Goal: Use online tool/utility: Utilize a website feature to perform a specific function

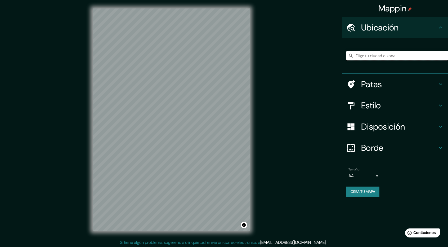
click at [395, 53] on input "Elige tu ciudad o zona" at bounding box center [397, 56] width 102 height 10
paste input "60.39462266987317, 5.3241887524637885"
click at [378, 58] on input "60.39462266987317, 5.3241887524637885" at bounding box center [397, 56] width 102 height 10
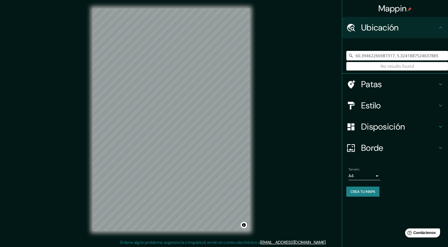
paste input "07678366775, 5.324325308248969"
click at [391, 53] on input "60.394607678366775, 5.324325308248969" at bounding box center [397, 56] width 102 height 10
paste input "[GEOGRAPHIC_DATA]"
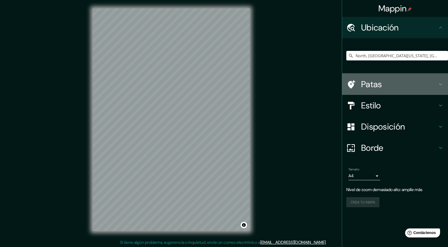
click at [376, 85] on font "Patas" at bounding box center [371, 84] width 21 height 11
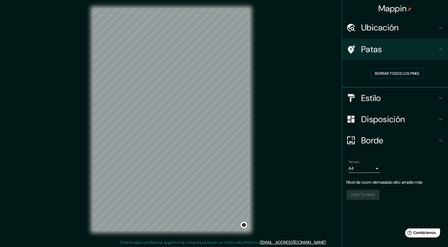
click at [286, 147] on div "Mappin Ubicación North, [GEOGRAPHIC_DATA], [US_STATE] 43920, [GEOGRAPHIC_DATA],…" at bounding box center [224, 123] width 448 height 247
click at [419, 29] on h4 "Ubicación" at bounding box center [399, 27] width 76 height 11
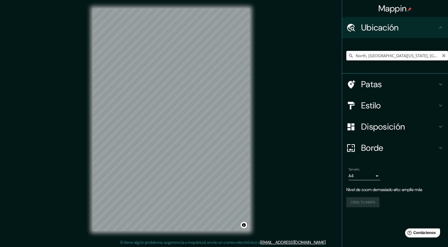
click at [399, 58] on input "North, [GEOGRAPHIC_DATA][US_STATE], [GEOGRAPHIC_DATA]" at bounding box center [397, 56] width 102 height 10
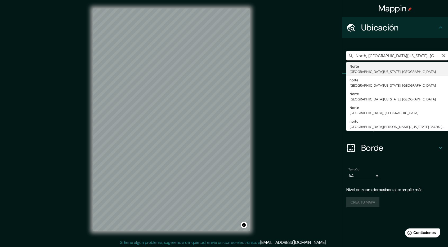
click at [399, 58] on input "North, [GEOGRAPHIC_DATA][US_STATE], [GEOGRAPHIC_DATA]" at bounding box center [397, 56] width 102 height 10
paste input "60.39442679291063, 5.324168641616247"
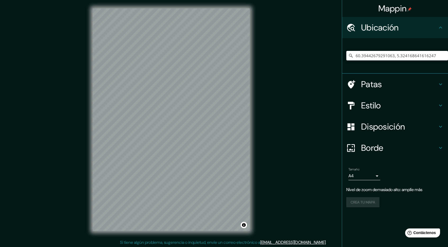
click at [376, 55] on input "60.39442679291063, 5.324168641616247" at bounding box center [397, 56] width 102 height 10
drag, startPoint x: 376, startPoint y: 55, endPoint x: 375, endPoint y: 57, distance: 2.7
click at [376, 56] on input "60.39442679291063, 5.324168641616247" at bounding box center [397, 56] width 102 height 10
paste input "Other Lion Statue"
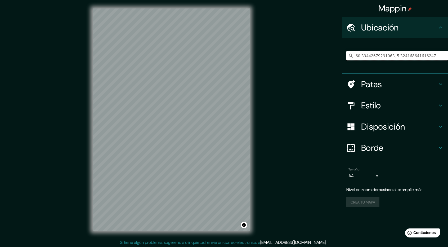
type input "Other Lion Statue"
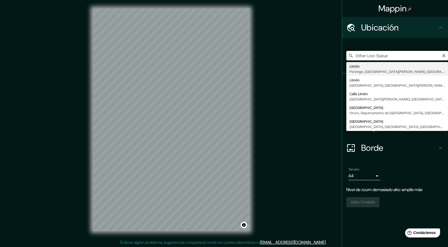
drag, startPoint x: 392, startPoint y: 53, endPoint x: 326, endPoint y: 53, distance: 66.2
click at [326, 53] on div "Mappin Ubicación Other Lion Statue Limón [GEOGRAPHIC_DATA], [GEOGRAPHIC_DATA][P…" at bounding box center [224, 123] width 448 height 247
type input "[GEOGRAPHIC_DATA], [GEOGRAPHIC_DATA], [GEOGRAPHIC_DATA]"
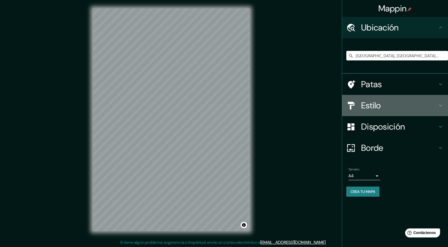
click at [381, 105] on font "Estilo" at bounding box center [371, 105] width 20 height 11
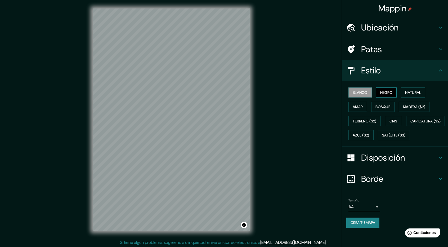
click at [384, 92] on font "Negro" at bounding box center [386, 92] width 12 height 5
click at [410, 92] on font "Natural" at bounding box center [413, 92] width 16 height 5
click at [388, 92] on font "Negro" at bounding box center [386, 92] width 12 height 5
click at [415, 93] on font "Natural" at bounding box center [413, 92] width 16 height 5
click at [359, 106] on font "Amar" at bounding box center [357, 106] width 10 height 5
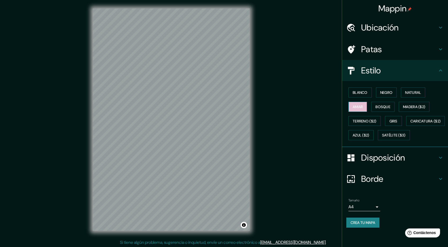
click at [359, 106] on font "Amar" at bounding box center [357, 106] width 10 height 5
click at [382, 104] on font "Bosque" at bounding box center [382, 106] width 15 height 5
click at [422, 107] on font "Madera ($2)" at bounding box center [414, 106] width 22 height 5
click at [363, 115] on div "Blanco Negro Natural Amar Bosque Madera ($2) Terreno ($2) Gris Caricatura ($2) …" at bounding box center [397, 113] width 102 height 57
click at [362, 119] on font "Terreno ($2)" at bounding box center [364, 121] width 24 height 5
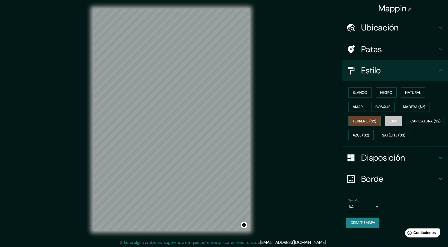
click at [394, 120] on font "Gris" at bounding box center [393, 121] width 8 height 5
click at [359, 90] on font "Blanco" at bounding box center [359, 92] width 15 height 5
